Goal: Information Seeking & Learning: Learn about a topic

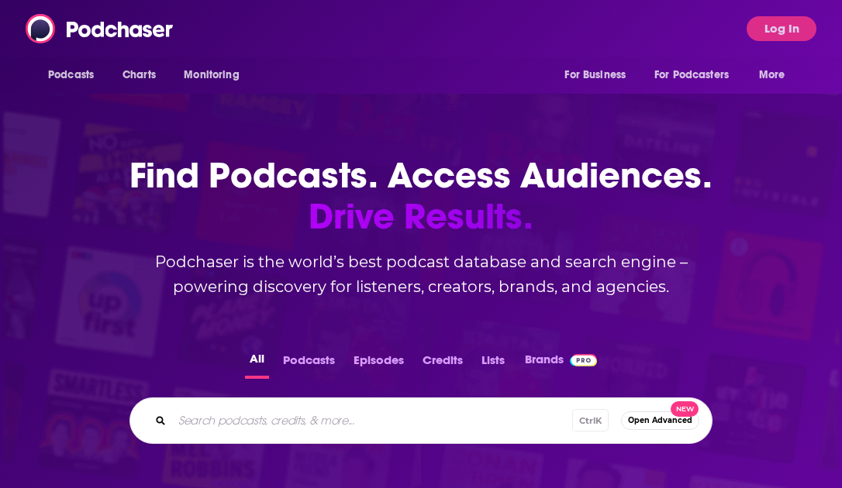
click at [320, 40] on div "Podcasts Charts Monitoring For Business For Podcasters More Log In" at bounding box center [421, 28] width 842 height 57
click at [208, 421] on input "Search podcasts, credits, & more..." at bounding box center [396, 420] width 449 height 25
paste input "[PERSON_NAME]"
type input "[PERSON_NAME]"
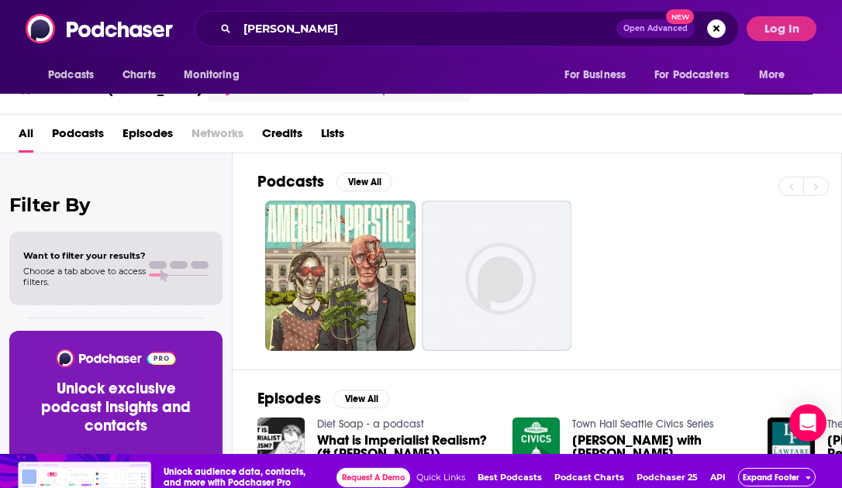
scroll to position [46, 0]
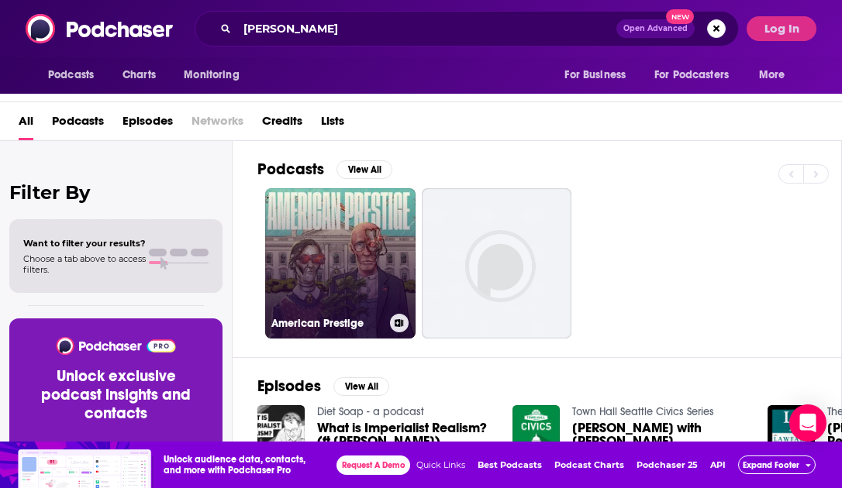
click at [333, 269] on link "American Prestige" at bounding box center [340, 263] width 150 height 150
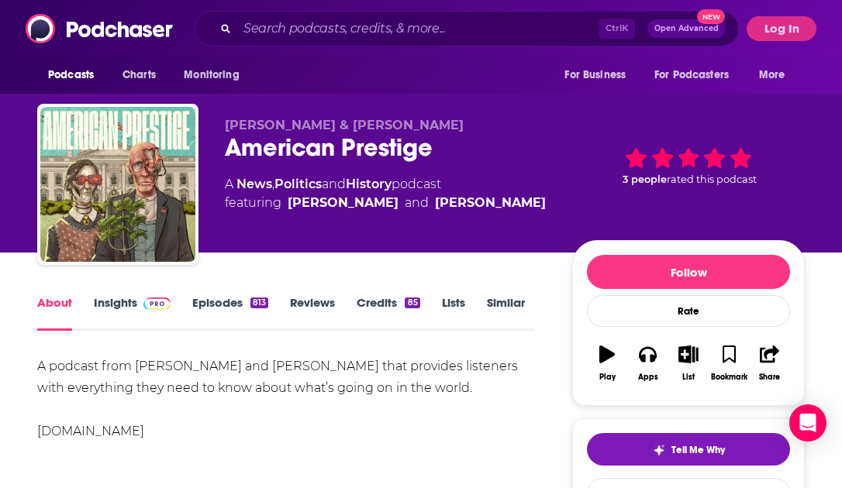
click at [122, 303] on link "Insights" at bounding box center [132, 313] width 77 height 36
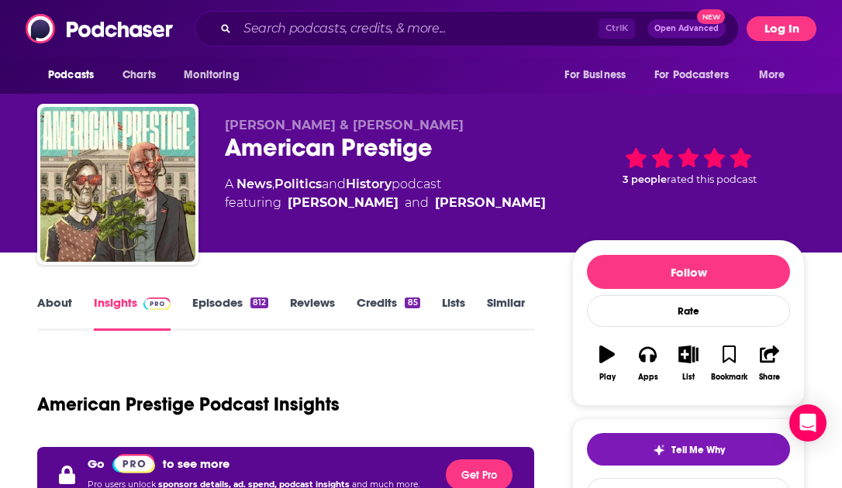
click at [784, 22] on button "Log In" at bounding box center [781, 28] width 70 height 25
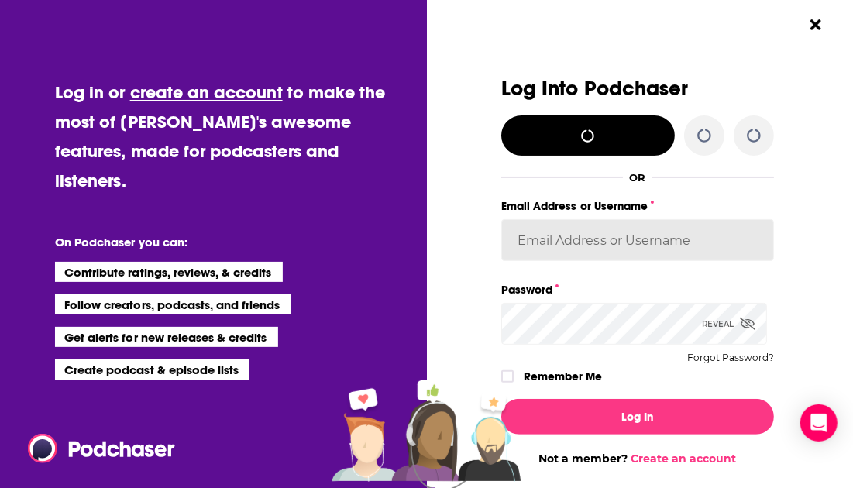
type input "fsg.publicity"
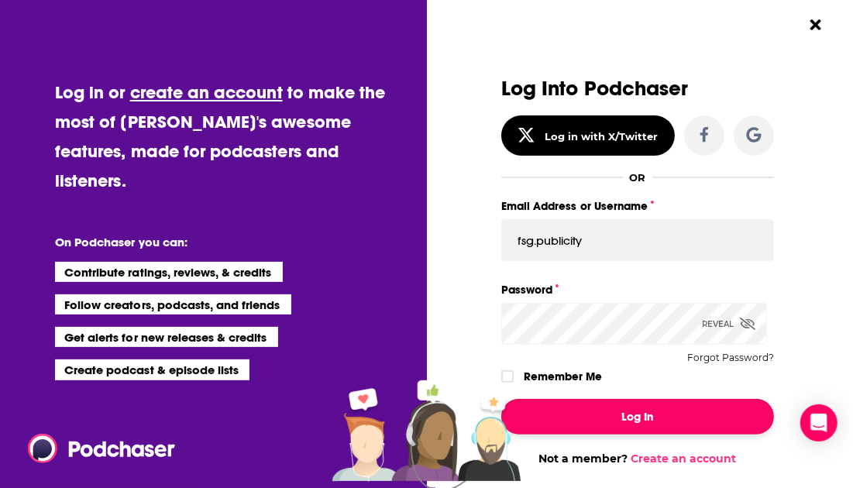
click at [640, 419] on button "Log In" at bounding box center [637, 417] width 273 height 36
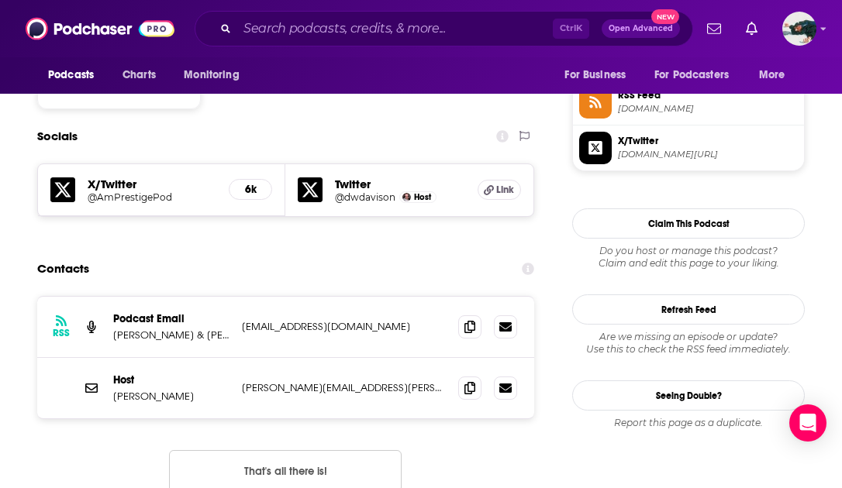
scroll to position [1301, 0]
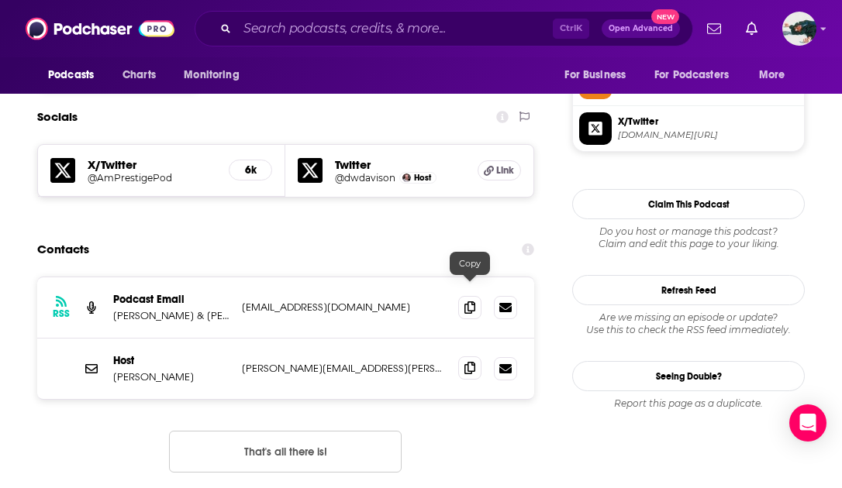
click at [468, 362] on icon at bounding box center [469, 368] width 11 height 12
click at [468, 301] on icon at bounding box center [469, 307] width 11 height 12
